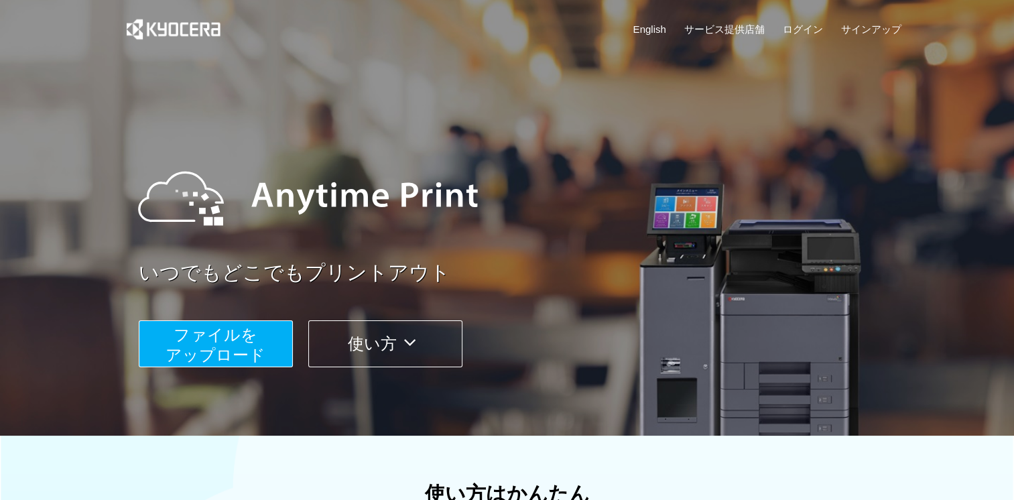
click at [214, 352] on span "ファイルを ​​アップロード" at bounding box center [215, 345] width 100 height 38
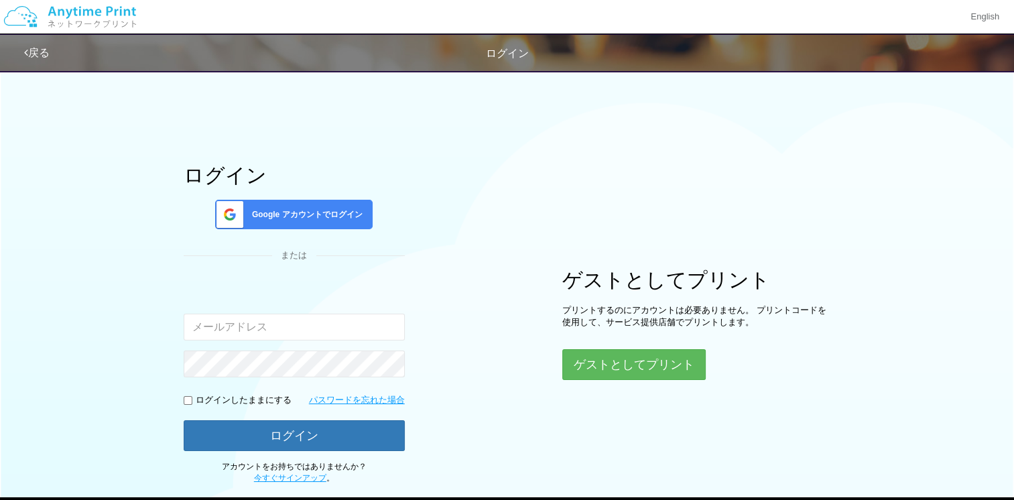
click at [283, 328] on input "email" at bounding box center [294, 327] width 221 height 27
type input "[PERSON_NAME][EMAIL_ADDRESS][DOMAIN_NAME]"
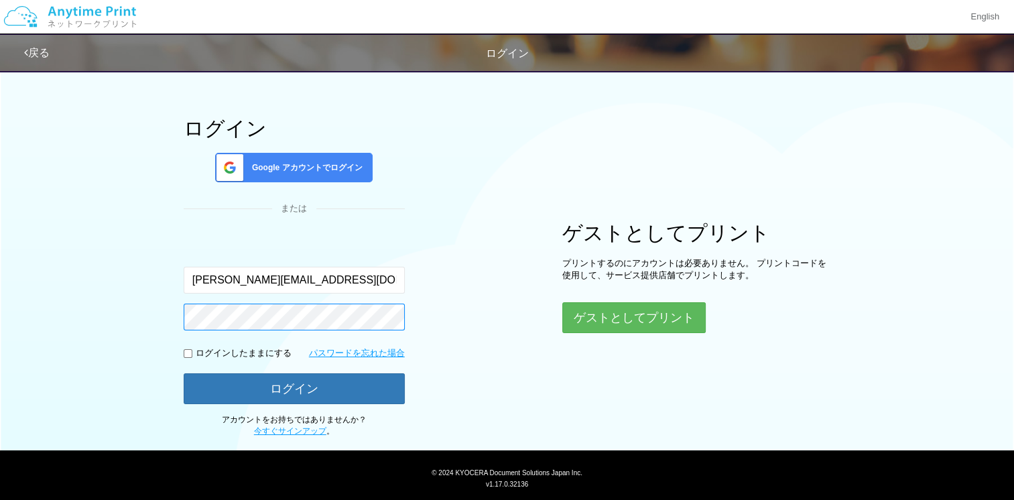
scroll to position [50, 0]
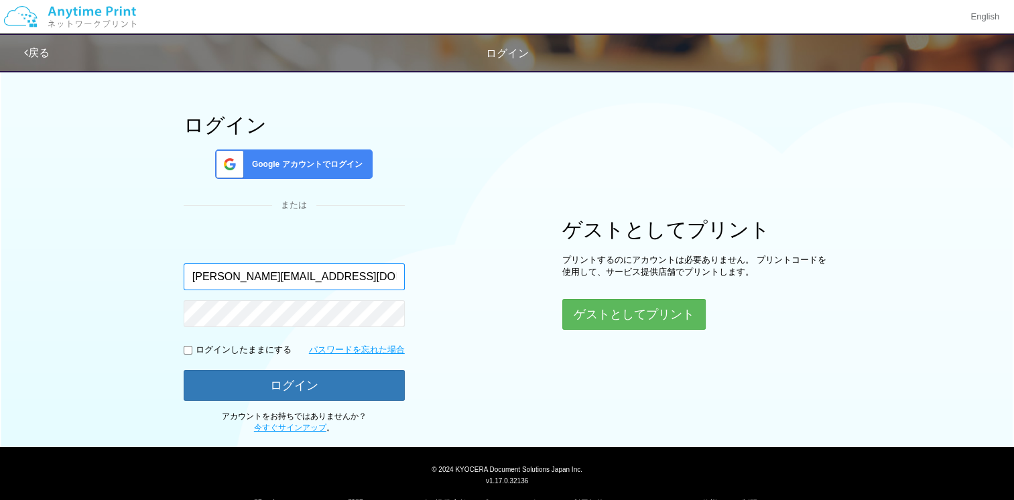
click at [287, 281] on input "[PERSON_NAME][EMAIL_ADDRESS][DOMAIN_NAME]" at bounding box center [294, 276] width 221 height 27
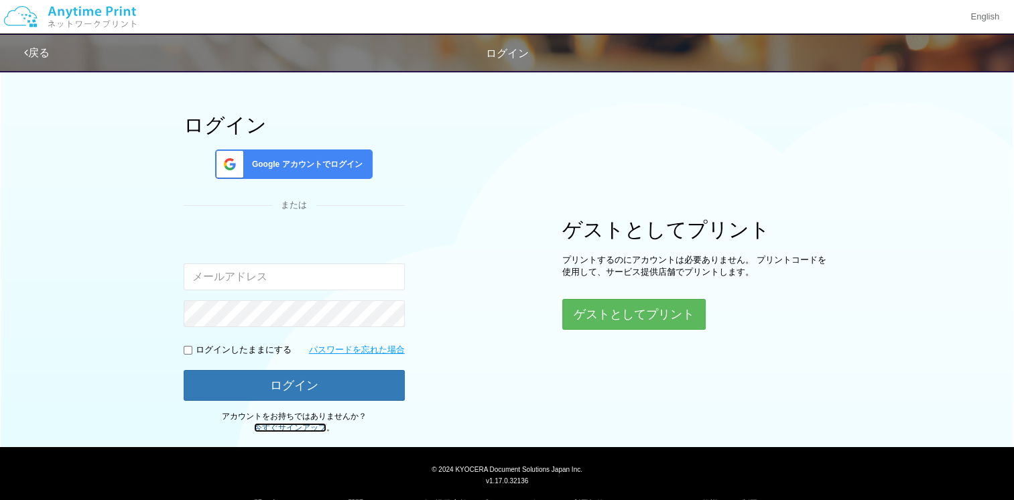
click at [290, 425] on link "今すぐサインアップ" at bounding box center [290, 427] width 72 height 9
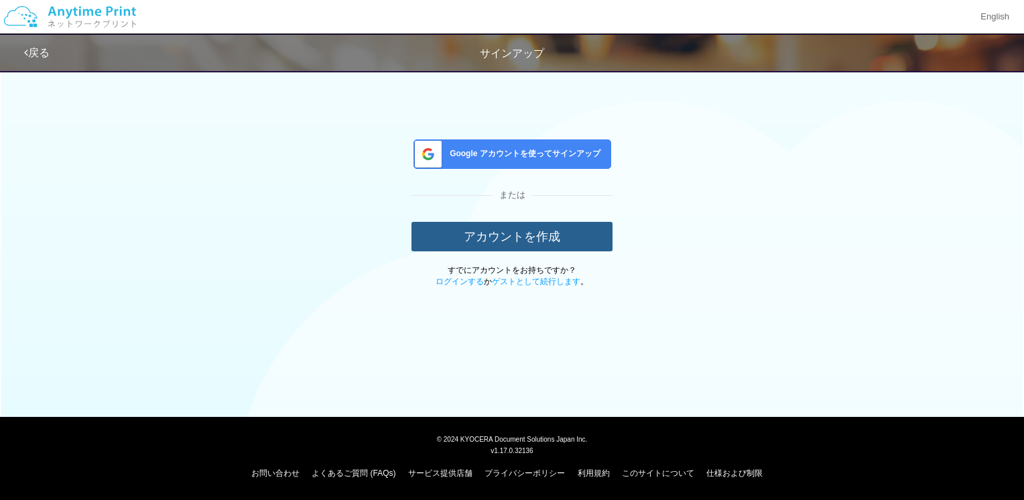
click at [496, 240] on button "アカウントを作成" at bounding box center [511, 236] width 201 height 29
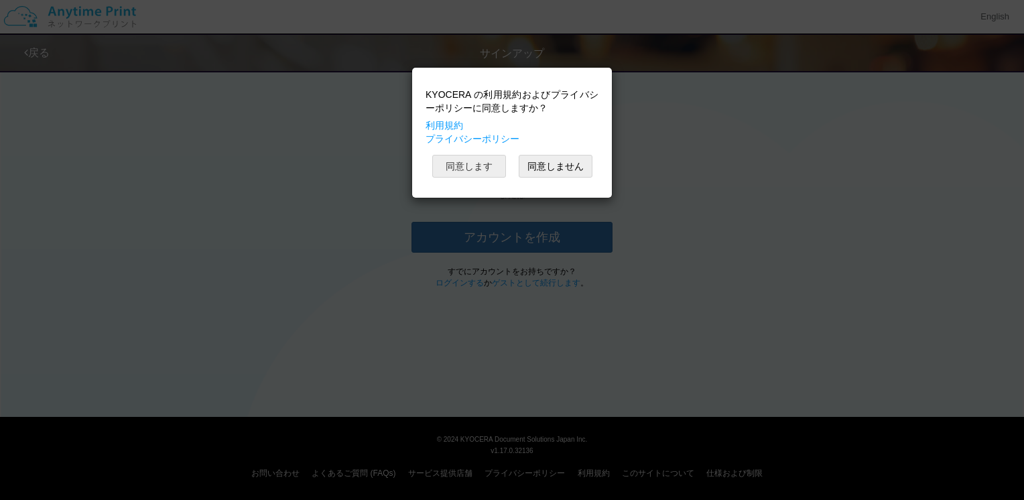
click at [472, 170] on button "同意します" at bounding box center [469, 166] width 74 height 23
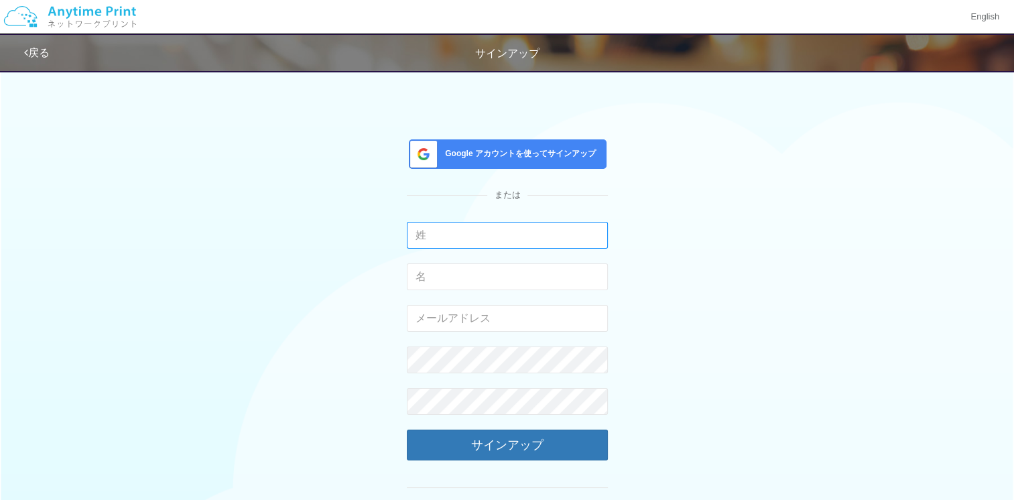
click at [442, 243] on input "text" at bounding box center [507, 235] width 201 height 27
type input "h"
type input "[PERSON_NAME]"
click at [407, 429] on button "サインアップ" at bounding box center [507, 444] width 201 height 31
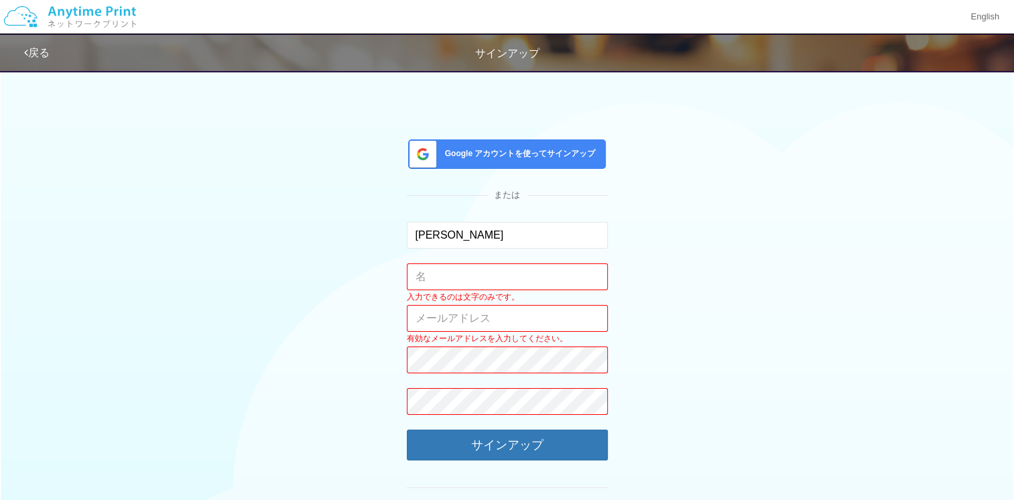
click at [435, 261] on form "[PERSON_NAME] 入力できるのは文字のみです。 入力できるのは文字のみです。 有効なメールアドレスを入力してください。 このメールアドレスは、すでに…" at bounding box center [507, 361] width 201 height 279
click at [427, 269] on input "text" at bounding box center [507, 276] width 201 height 27
type input "t"
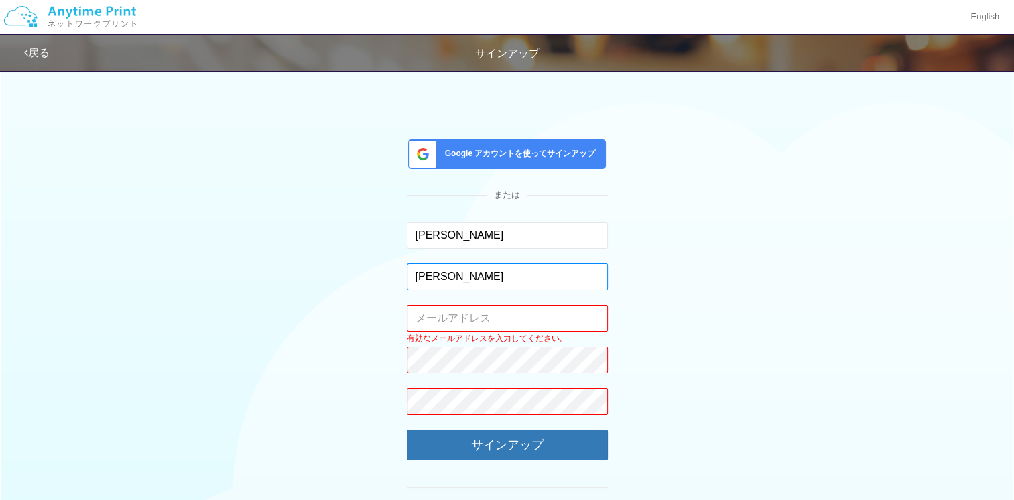
type input "[PERSON_NAME]"
paste input "[PERSON_NAME][EMAIL_ADDRESS][DOMAIN_NAME]"
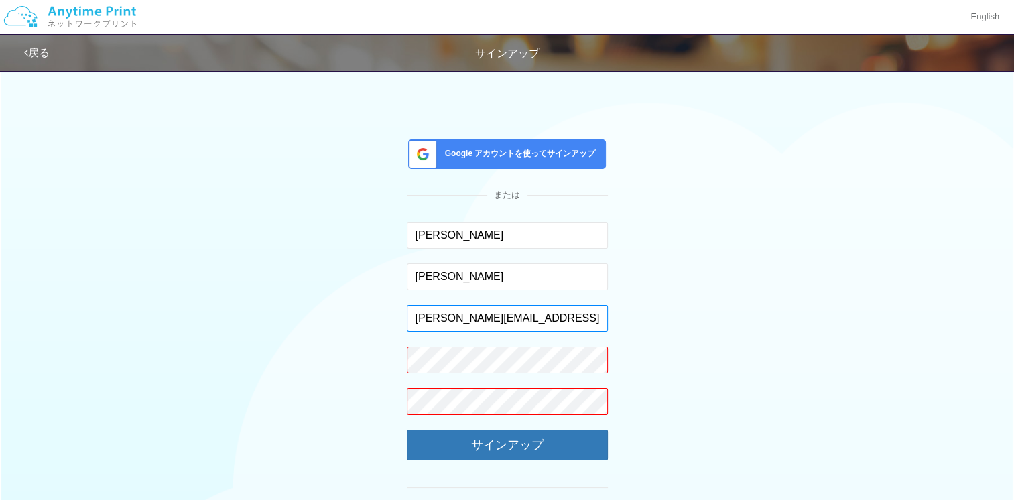
type input "[PERSON_NAME][EMAIL_ADDRESS][DOMAIN_NAME]"
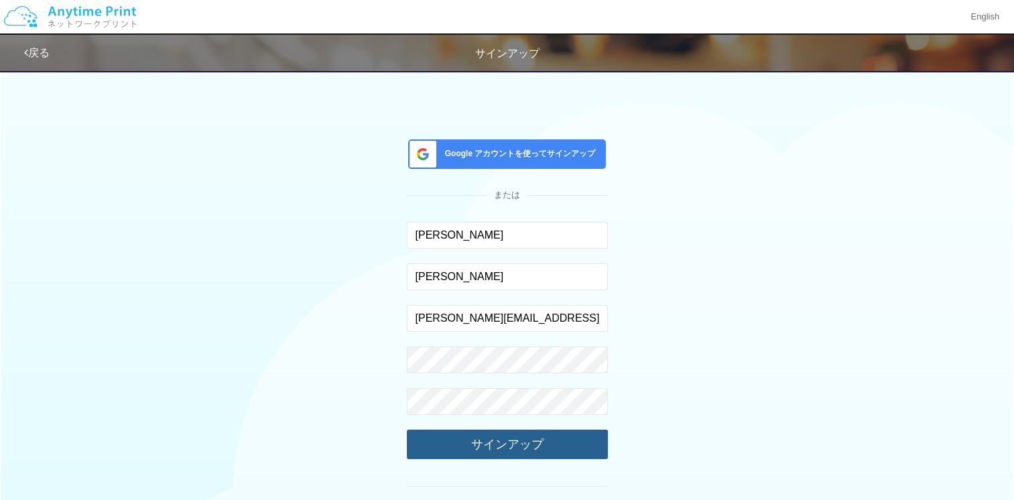
click at [432, 438] on button "サインアップ" at bounding box center [507, 443] width 201 height 29
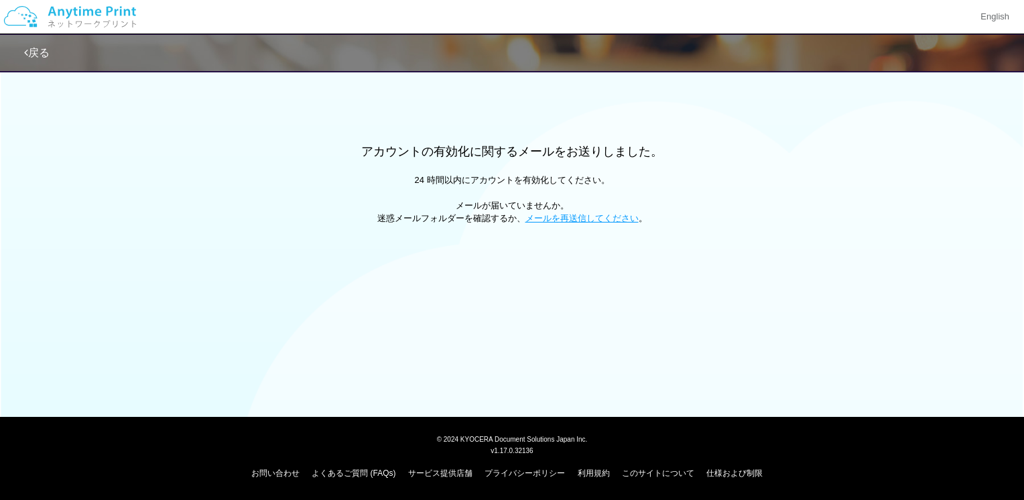
click at [489, 279] on div "戻る アカウントの有効化に関するメールをお送りしました。 24 時間以内にアカウントを有効化してください。 メールが届いていませんか。 迷惑メールフォルダーを…" at bounding box center [512, 190] width 1024 height 381
click at [480, 256] on div "戻る アカウントの有効化に関するメールをお送りしました。 24 時間以内にアカウントを有効化してください。 メールが届いていませんか。 迷惑メールフォルダーを…" at bounding box center [512, 190] width 1024 height 381
click at [31, 50] on link "戻る" at bounding box center [36, 52] width 25 height 11
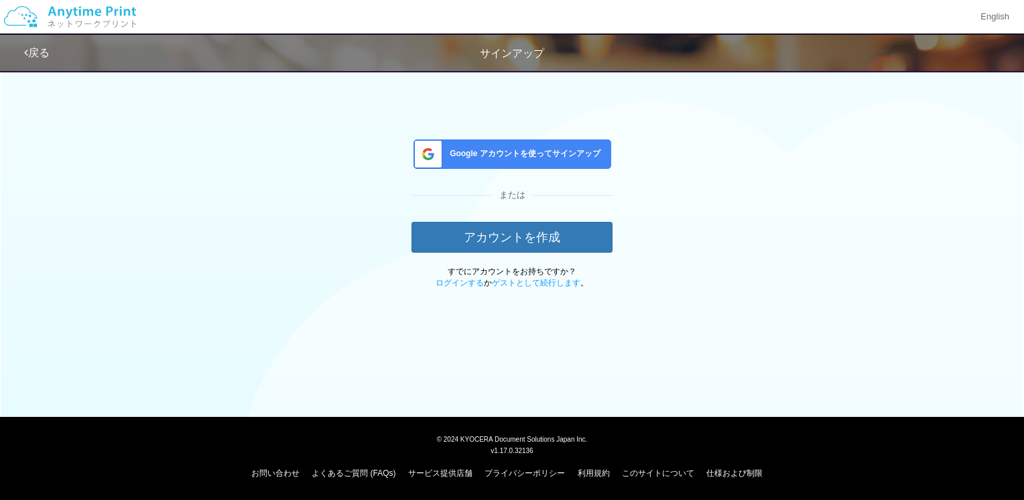
click at [31, 50] on link "戻る" at bounding box center [36, 52] width 25 height 11
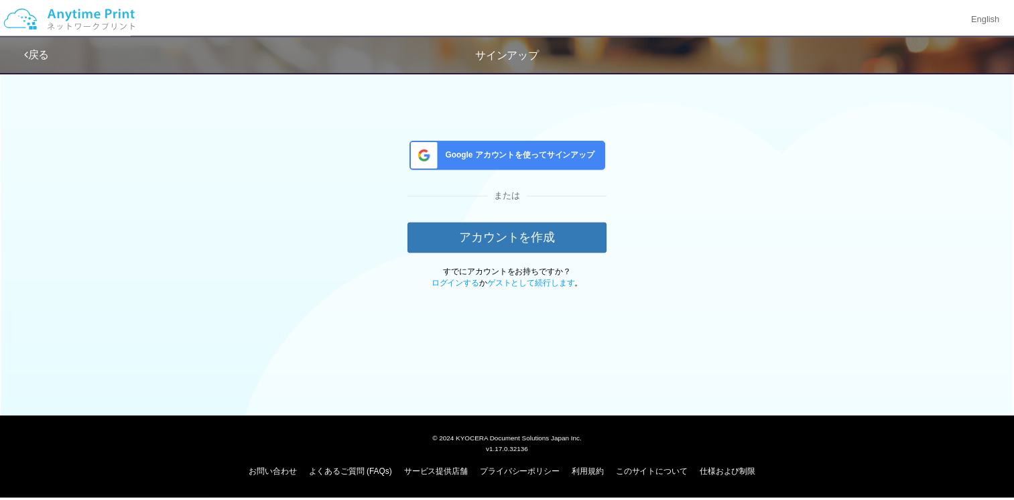
scroll to position [50, 0]
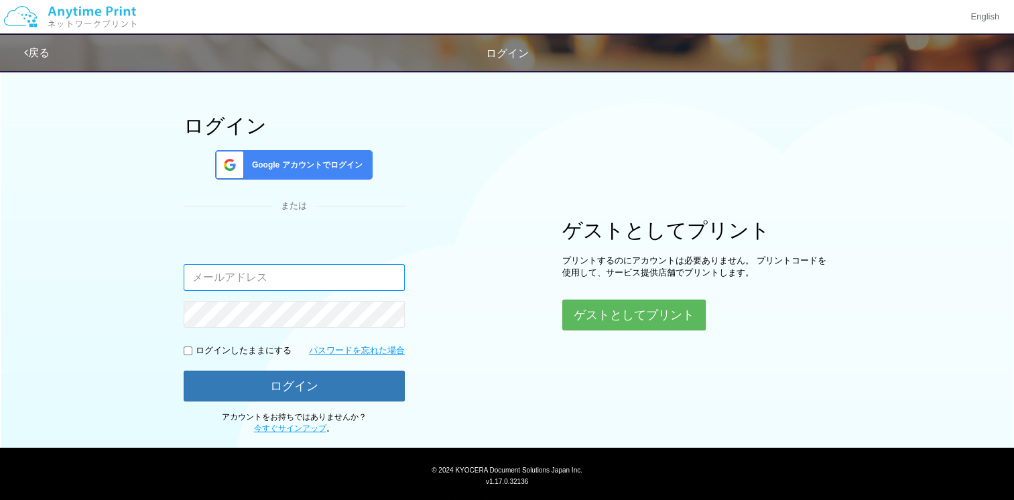
click at [268, 275] on input "email" at bounding box center [294, 277] width 221 height 27
paste input "[PERSON_NAME][EMAIL_ADDRESS][DOMAIN_NAME]"
type input "[PERSON_NAME][EMAIL_ADDRESS][DOMAIN_NAME]"
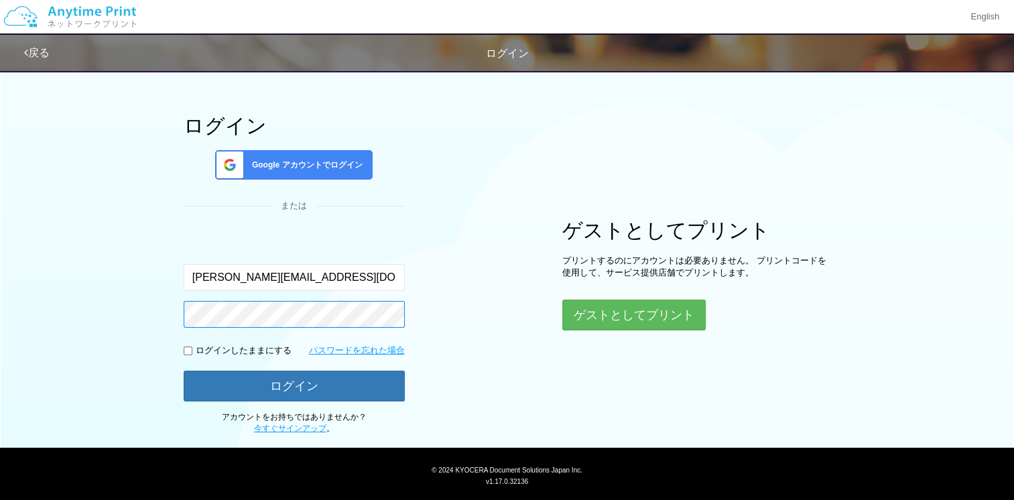
click at [184, 371] on button "ログイン" at bounding box center [294, 386] width 221 height 31
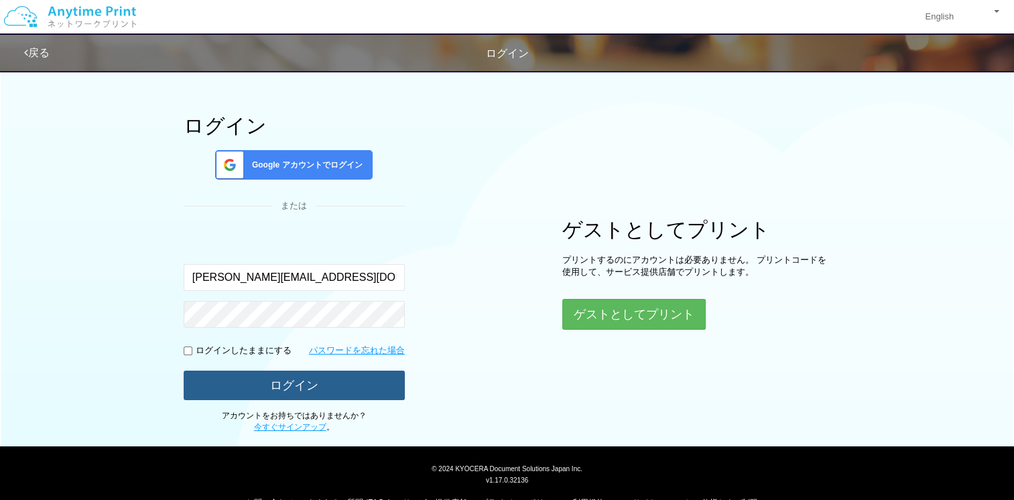
click at [248, 372] on button "ログイン" at bounding box center [294, 385] width 221 height 29
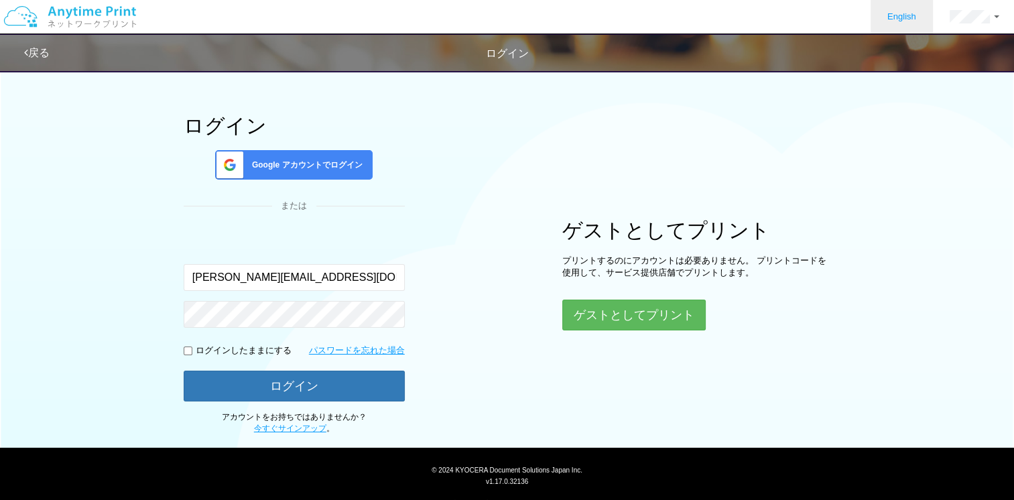
click at [913, 18] on link "English" at bounding box center [901, 17] width 62 height 34
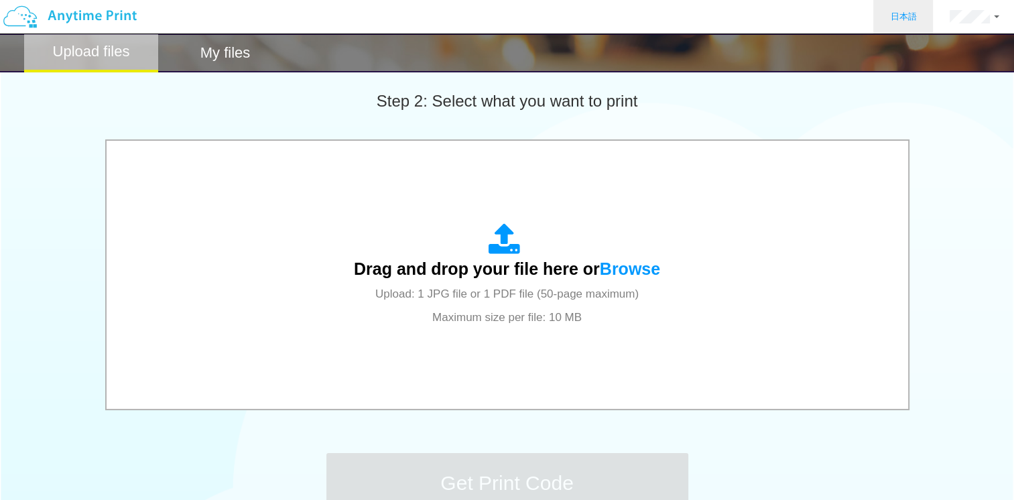
click at [928, 9] on link "日本語" at bounding box center [903, 17] width 60 height 34
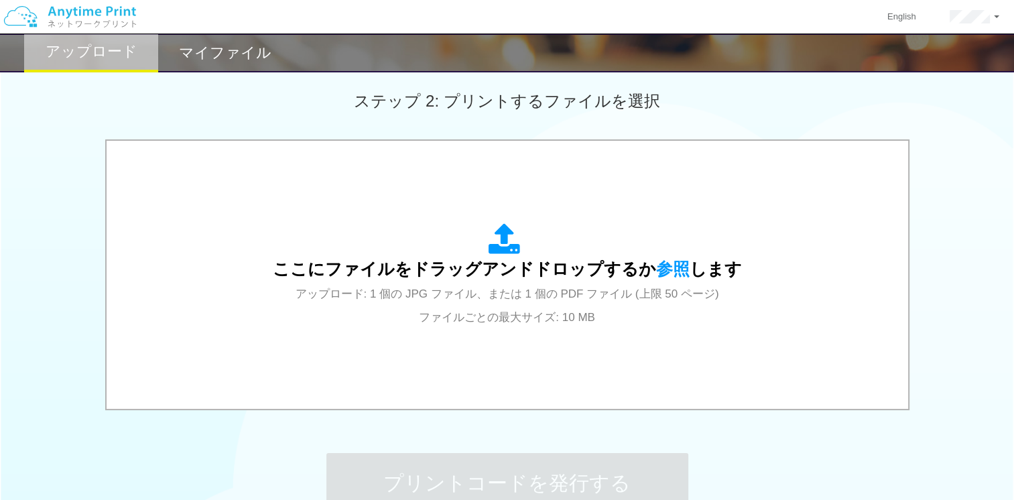
click at [915, 141] on div "ここにファイルをドラッグアンドドロップするか 参照 します アップロード: 1 個の JPG ファイル、または 1 個の PDF ファイル (上限 50 ペー…" at bounding box center [507, 275] width 1014 height 273
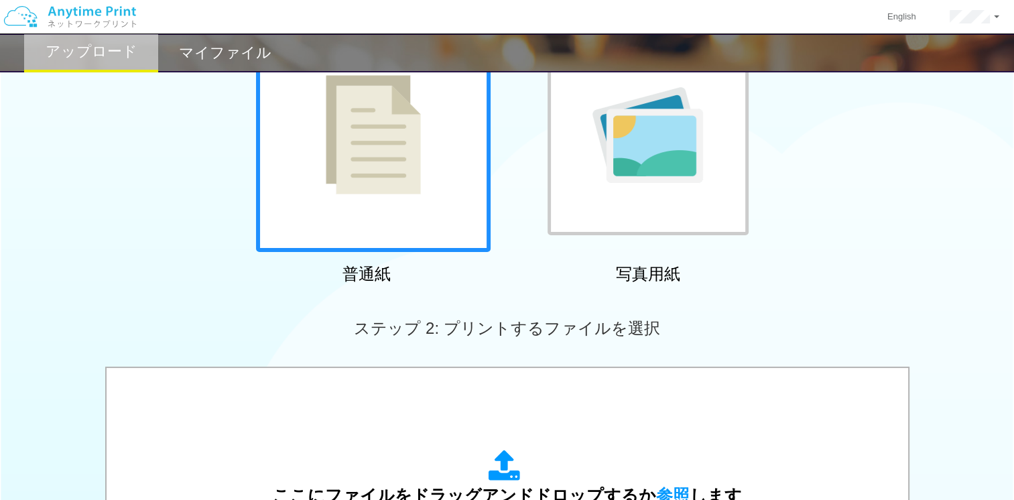
scroll to position [106, 0]
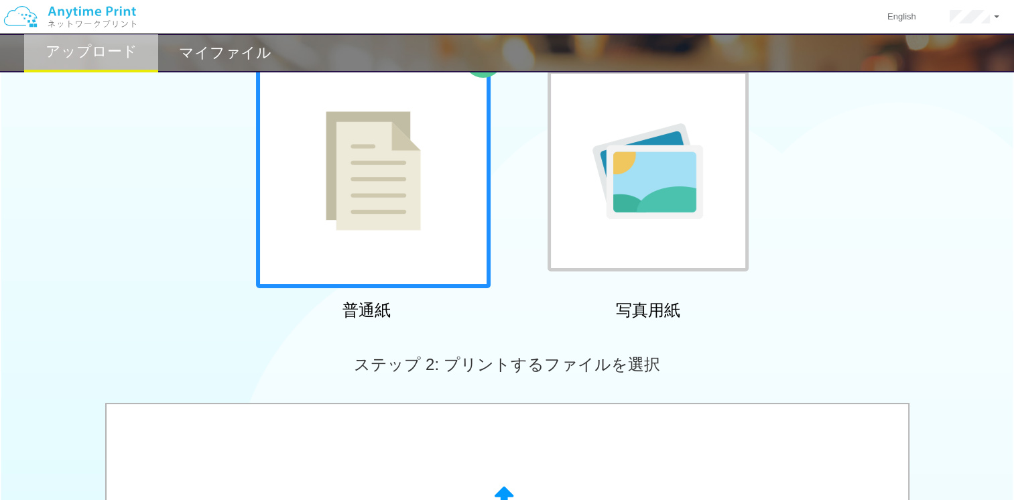
click at [590, 199] on div at bounding box center [647, 170] width 201 height 201
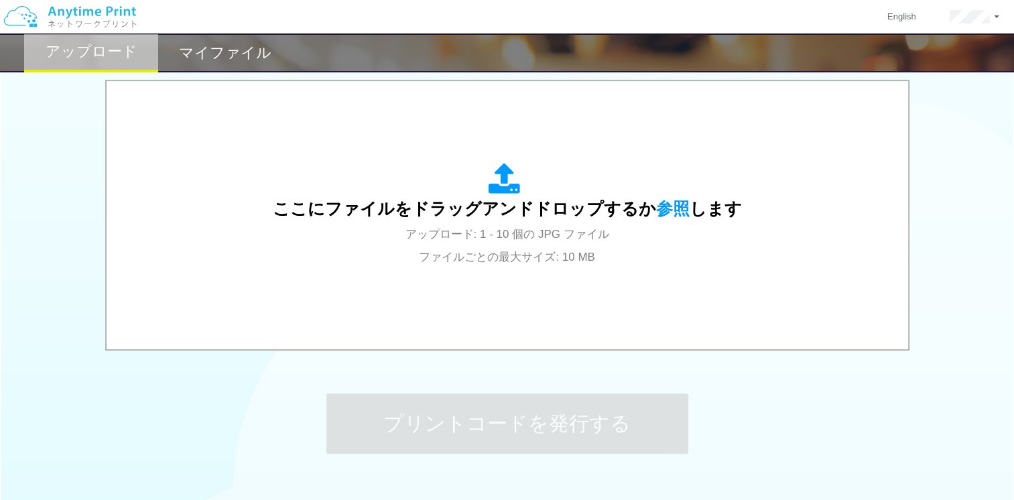
scroll to position [428, 0]
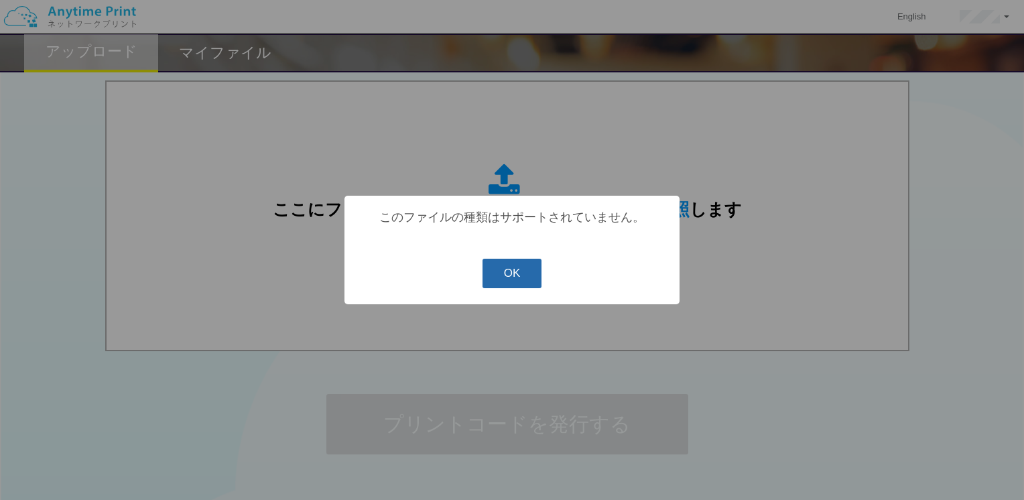
click at [511, 282] on button "OK" at bounding box center [512, 273] width 60 height 29
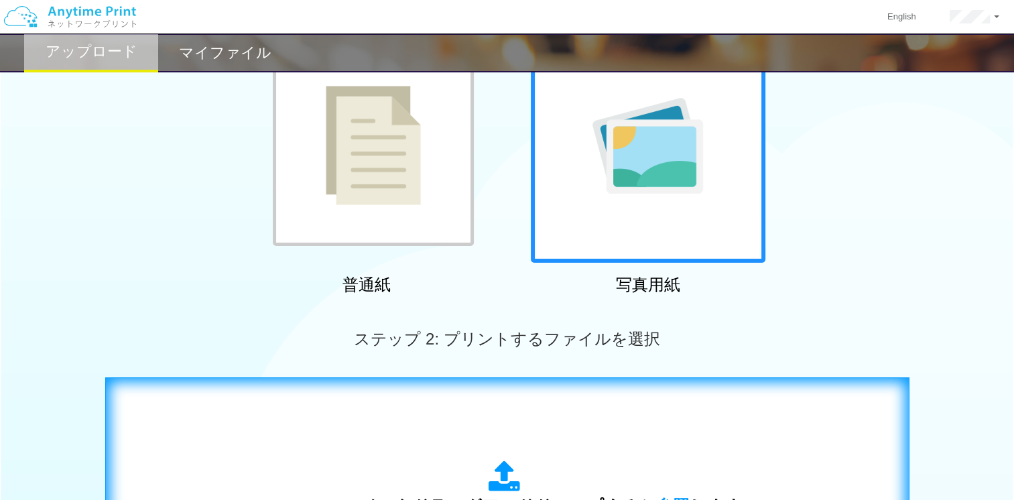
scroll to position [0, 0]
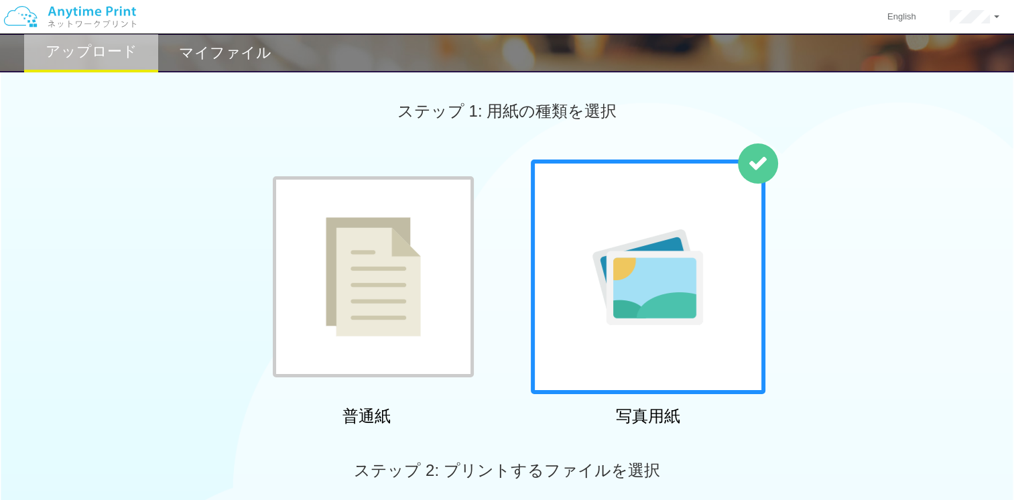
click at [440, 289] on div at bounding box center [373, 276] width 201 height 201
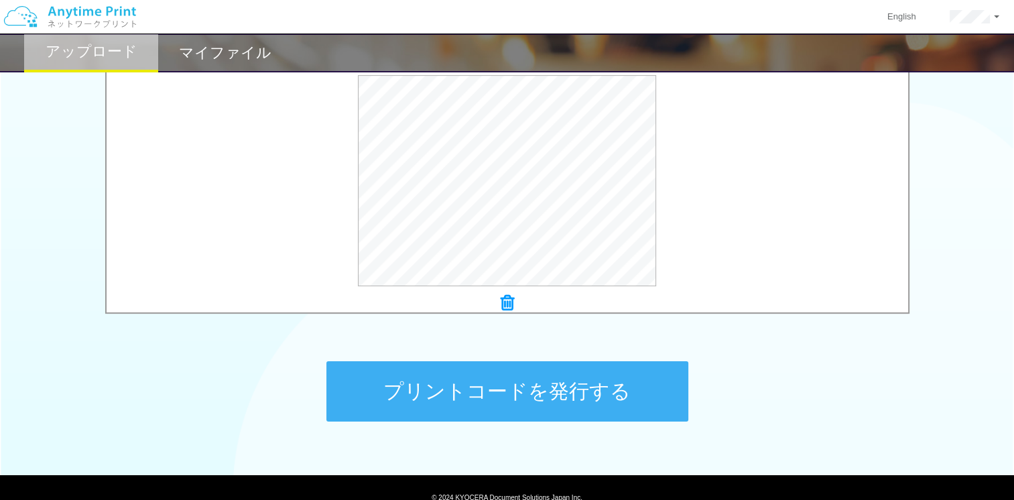
scroll to position [461, 0]
click at [466, 348] on div "プリントコードを発行する" at bounding box center [507, 391] width 402 height 141
click at [457, 376] on button "プリントコードを発行する" at bounding box center [507, 391] width 362 height 60
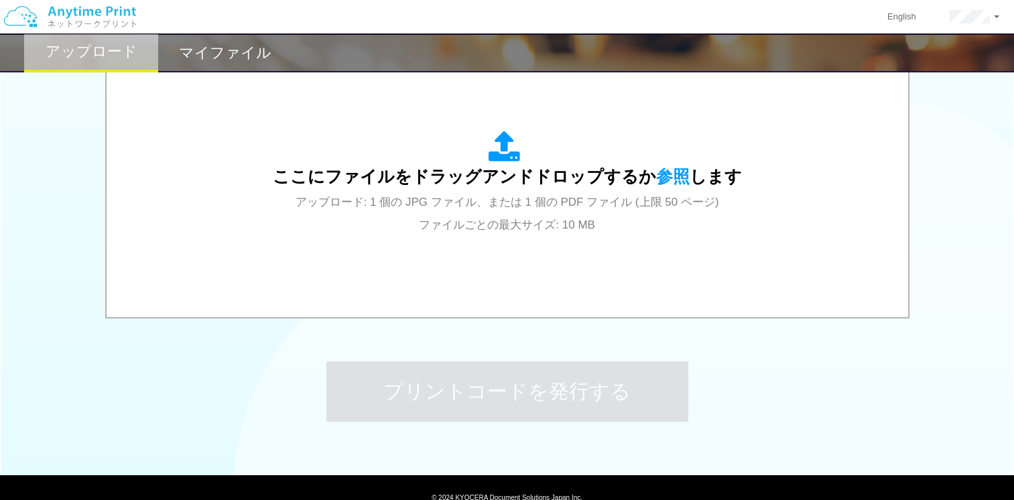
scroll to position [0, 0]
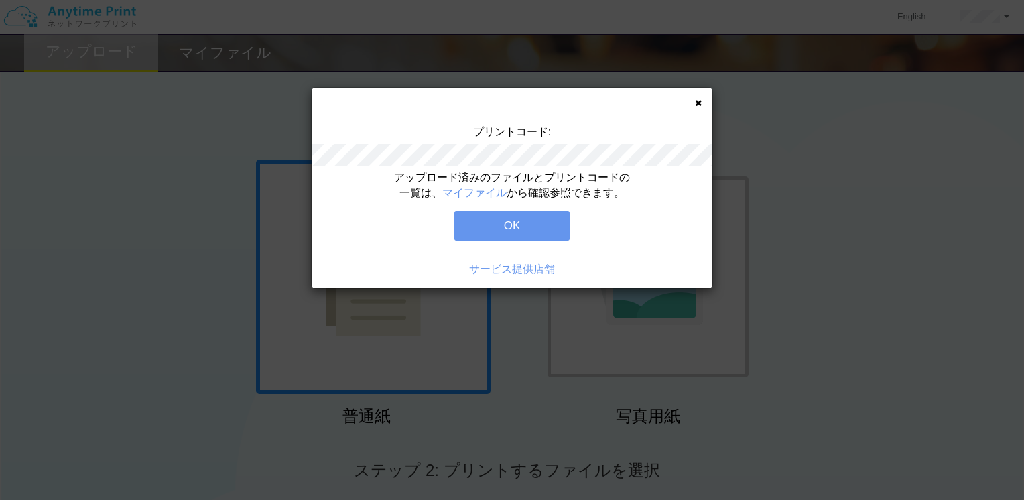
click at [539, 222] on button "OK" at bounding box center [511, 225] width 115 height 29
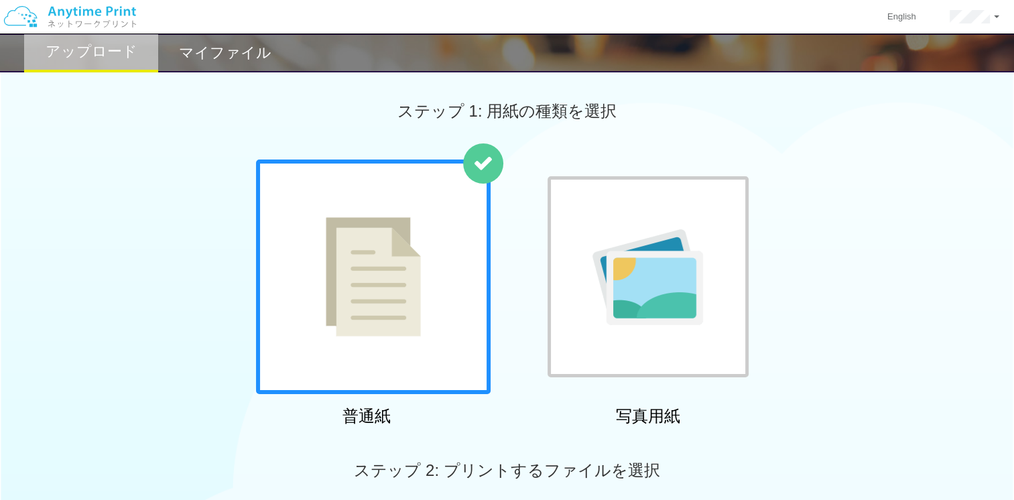
click at [273, 135] on div "ステップ 1: 用紙の種類を選択" at bounding box center [507, 111] width 1014 height 96
